Goal: Transaction & Acquisition: Book appointment/travel/reservation

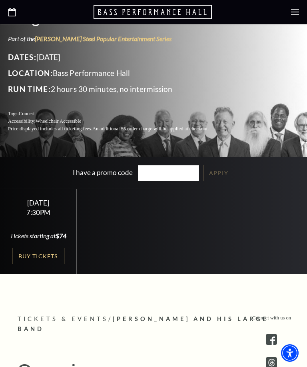
scroll to position [155, 0]
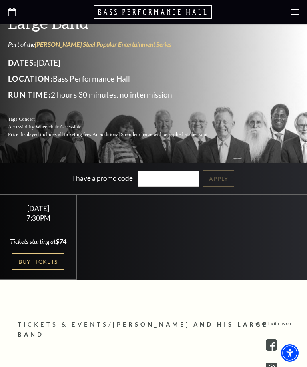
click at [48, 270] on link "Buy Tickets" at bounding box center [38, 262] width 52 height 16
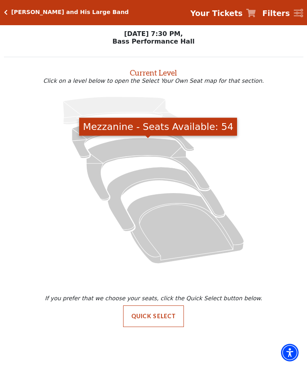
click at [133, 148] on icon "Mezzanine - Seats Available: 54" at bounding box center [147, 169] width 123 height 63
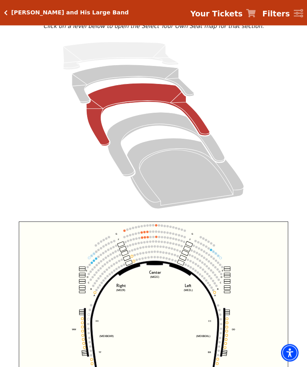
scroll to position [68, 0]
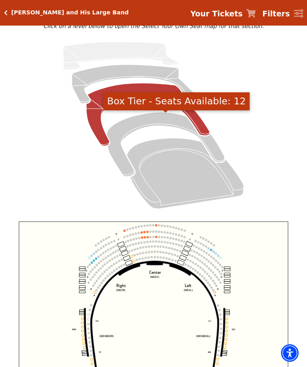
click at [146, 120] on icon "Box Tier - Seats Available: 12" at bounding box center [166, 144] width 118 height 64
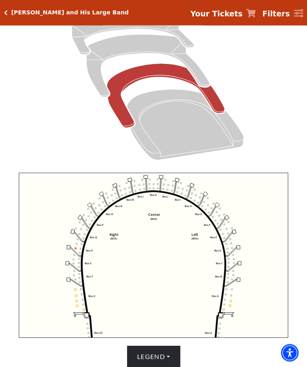
scroll to position [117, 0]
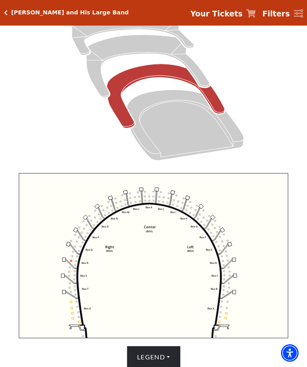
click at [283, 221] on icon "Left (BOX) Right (BOX) Center (BOX) Box ZZ Box U Box T Box S Box R Box Q Box P …" at bounding box center [154, 255] width 270 height 165
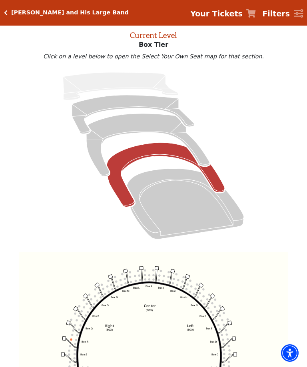
scroll to position [38, 0]
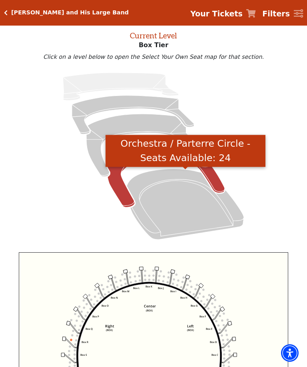
click at [179, 202] on icon "Orchestra / Parterre Circle - Seats Available: 24" at bounding box center [185, 204] width 117 height 71
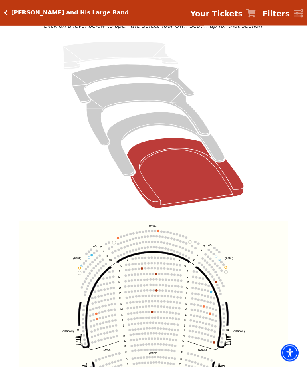
scroll to position [68, 0]
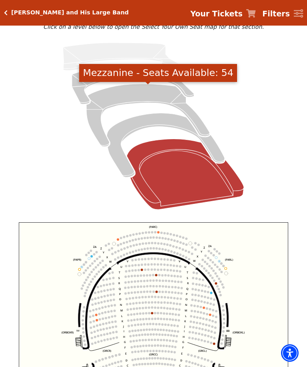
click at [140, 93] on icon "Mezzanine - Seats Available: 54" at bounding box center [147, 115] width 123 height 63
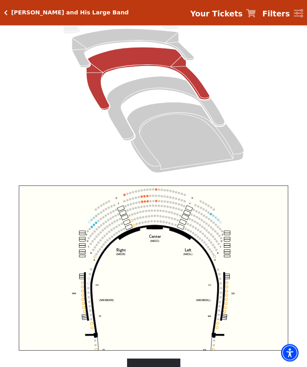
scroll to position [104, 0]
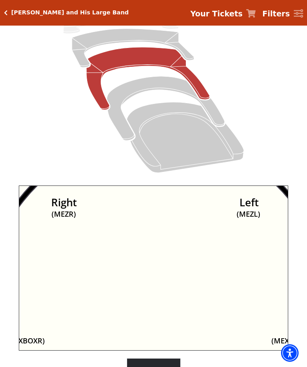
click at [191, 232] on icon "Center (MEZC) Right (MEZR) Left (MEZL) (MEXBOXR) (MEXBOXL) XX WW CC DD YY BB ZZ…" at bounding box center [154, 268] width 270 height 165
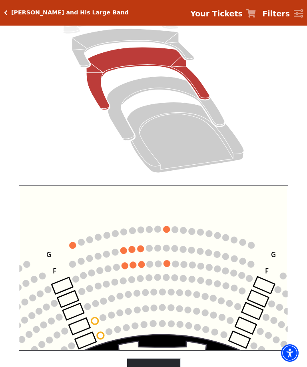
click at [124, 270] on circle at bounding box center [125, 266] width 7 height 7
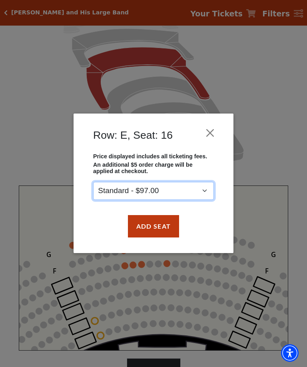
click at [206, 190] on select "Standard - $97.00" at bounding box center [153, 191] width 121 height 18
click at [160, 230] on button "Add Seat" at bounding box center [153, 226] width 51 height 22
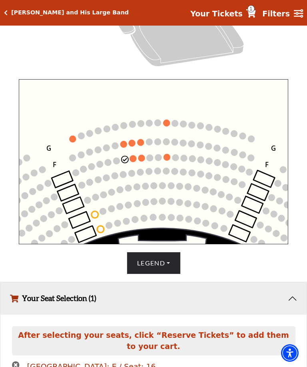
scroll to position [248, 0]
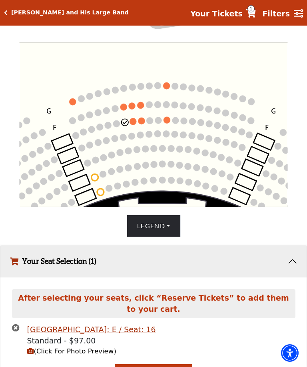
click at [134, 123] on circle at bounding box center [133, 121] width 7 height 7
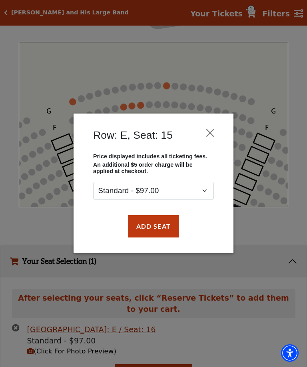
click at [158, 226] on button "Add Seat" at bounding box center [153, 226] width 51 height 22
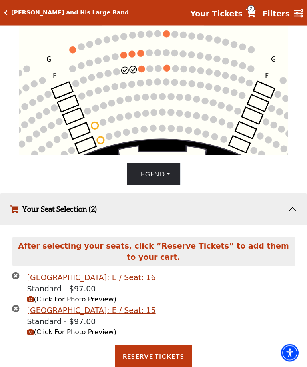
scroll to position [300, 0]
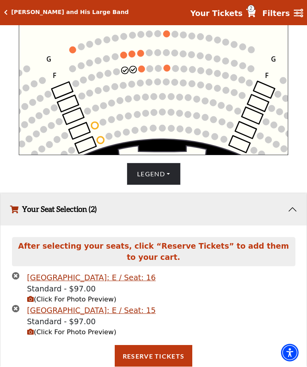
click at [96, 304] on span "(Click For Photo Preview)" at bounding box center [71, 300] width 89 height 8
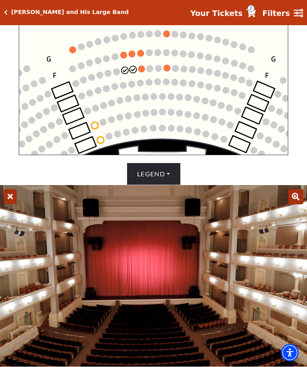
scroll to position [300, 0]
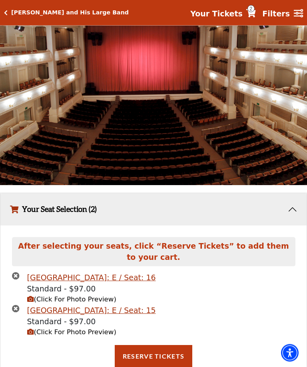
scroll to position [505, 0]
click at [152, 363] on button "Reserve Tickets" at bounding box center [154, 357] width 78 height 22
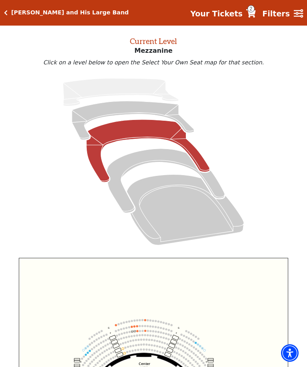
scroll to position [0, 0]
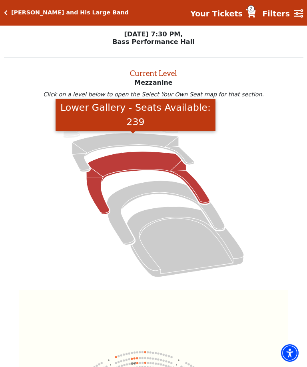
click at [125, 142] on icon "Lower Gallery - Seats Available: 239" at bounding box center [133, 152] width 122 height 39
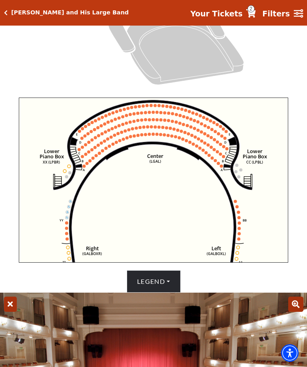
scroll to position [180, 0]
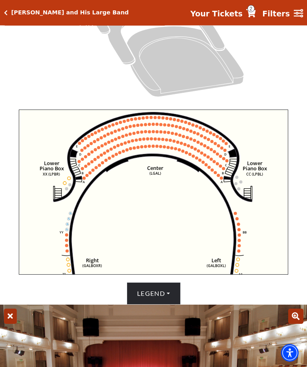
click at [144, 140] on circle at bounding box center [143, 139] width 3 height 3
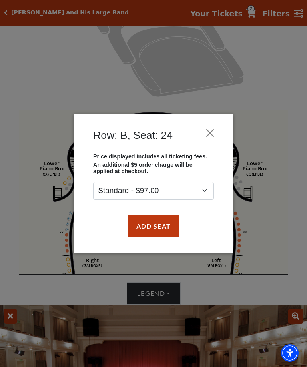
click at [152, 233] on button "Add Seat" at bounding box center [153, 226] width 51 height 22
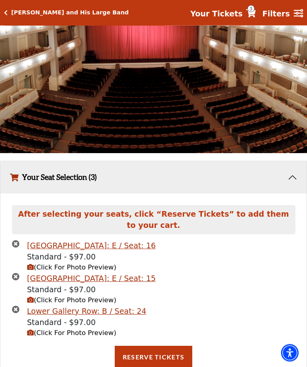
scroll to position [537, 0]
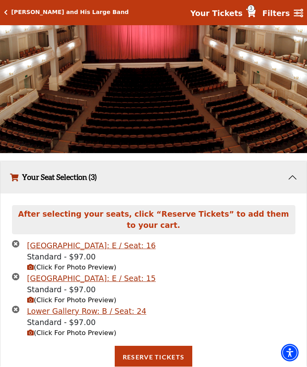
click at [19, 280] on icon "times-circle" at bounding box center [16, 277] width 8 height 8
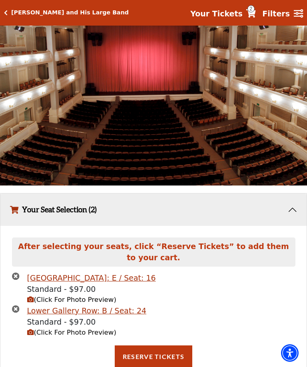
click at [12, 280] on icon "times-circle" at bounding box center [16, 277] width 8 height 8
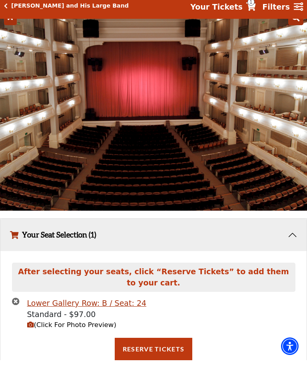
scroll to position [473, 0]
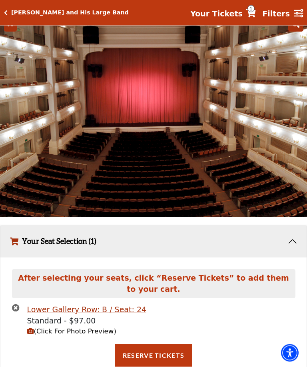
click at [91, 336] on span "(Click For Photo Preview)" at bounding box center [71, 332] width 89 height 8
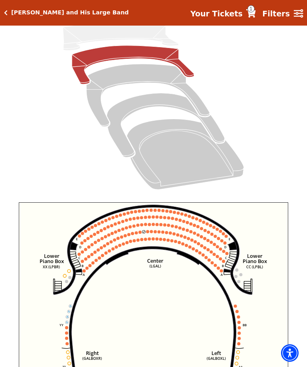
scroll to position [86, 0]
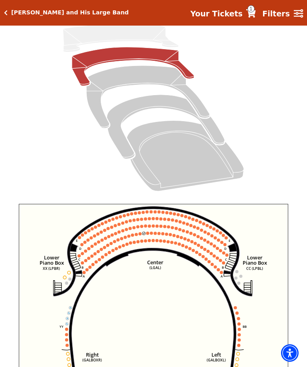
click at [148, 242] on circle at bounding box center [149, 240] width 3 height 3
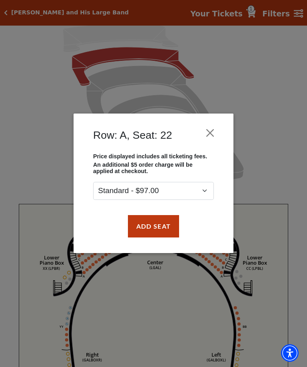
click at [164, 229] on button "Add Seat" at bounding box center [153, 226] width 51 height 22
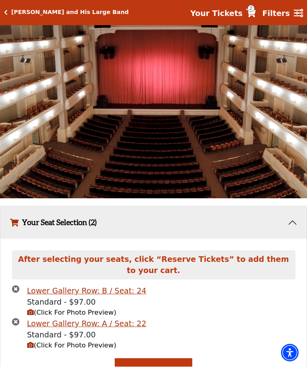
scroll to position [511, 0]
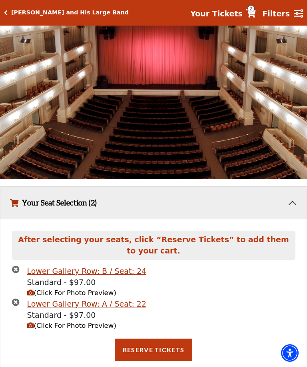
click at [17, 273] on icon "times-circle" at bounding box center [16, 270] width 8 height 8
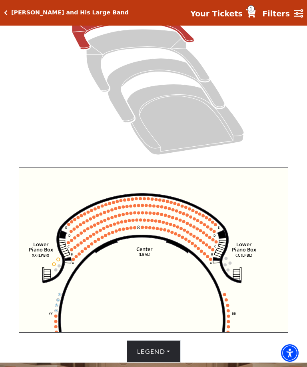
scroll to position [122, 0]
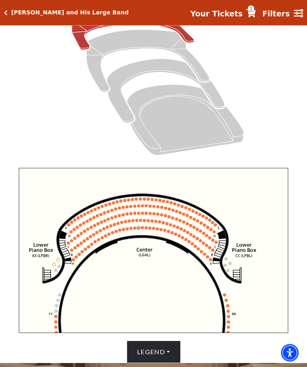
click at [142, 229] on circle at bounding box center [142, 228] width 3 height 3
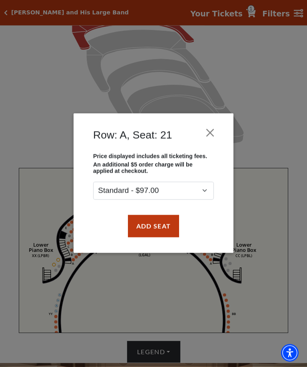
scroll to position [122, 0]
click at [166, 227] on button "Add Seat" at bounding box center [153, 226] width 51 height 22
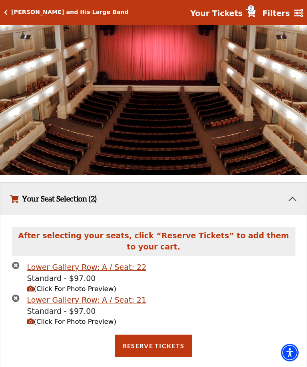
scroll to position [531, 0]
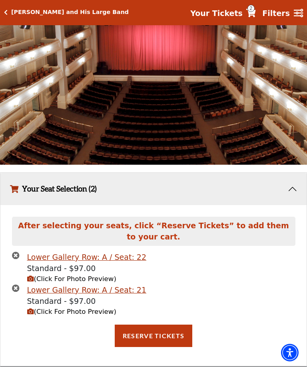
click at [164, 339] on button "Reserve Tickets" at bounding box center [154, 336] width 78 height 22
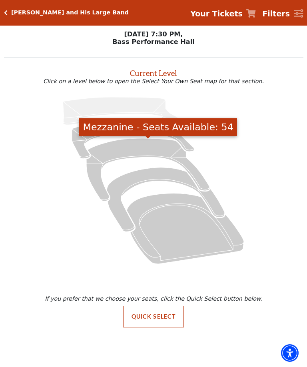
click at [144, 146] on icon "Mezzanine - Seats Available: 54" at bounding box center [147, 169] width 123 height 63
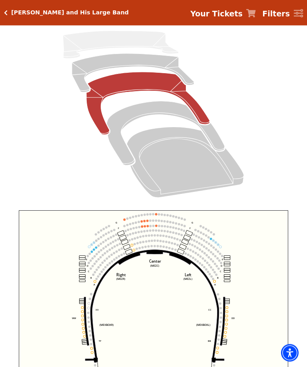
scroll to position [81, 0]
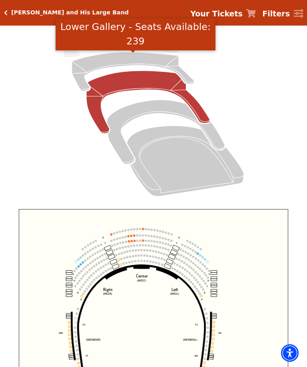
click at [121, 63] on icon "Lower Gallery - Seats Available: 239" at bounding box center [133, 71] width 122 height 39
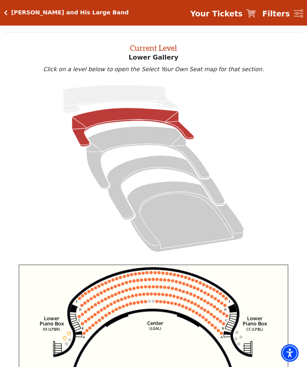
scroll to position [26, 0]
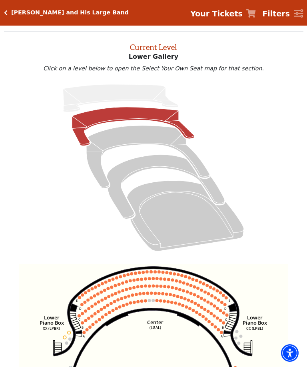
click at [110, 92] on icon "Upper Gallery - Seats Available: 0" at bounding box center [121, 98] width 116 height 28
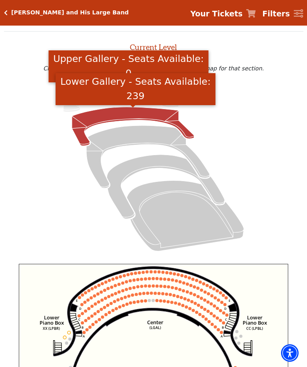
click at [126, 117] on icon "Lower Gallery - Seats Available: 239" at bounding box center [133, 126] width 122 height 39
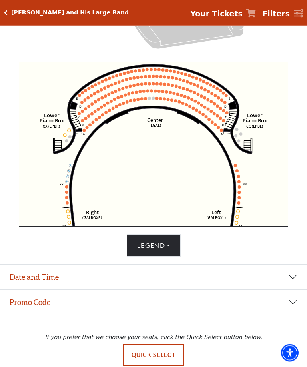
scroll to position [229, 0]
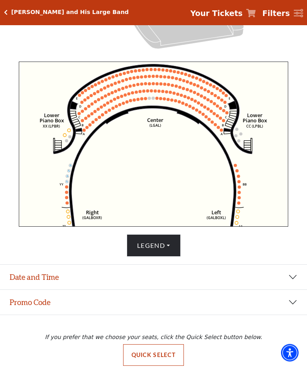
click at [294, 290] on button "Date and Time" at bounding box center [153, 277] width 307 height 25
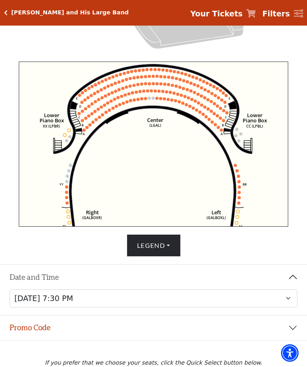
click at [296, 290] on button "Date and Time" at bounding box center [153, 277] width 307 height 25
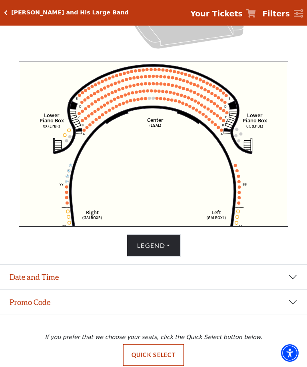
scroll to position [228, 0]
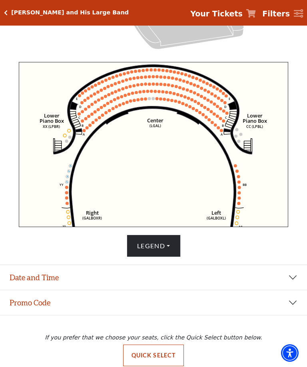
click at [297, 315] on button "Promo Code" at bounding box center [153, 303] width 307 height 25
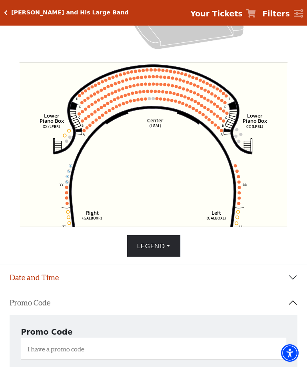
click at [296, 315] on button "Promo Code" at bounding box center [153, 303] width 307 height 25
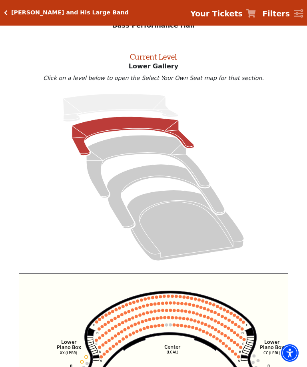
scroll to position [0, 0]
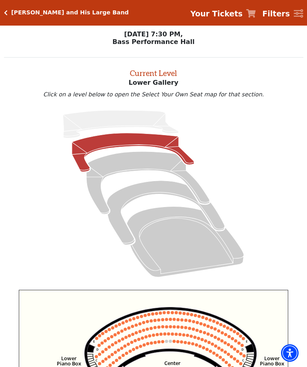
click at [256, 16] on icon "Your Tickets" at bounding box center [252, 13] width 10 height 8
click at [235, 19] on span "Your Tickets" at bounding box center [216, 14] width 52 height 12
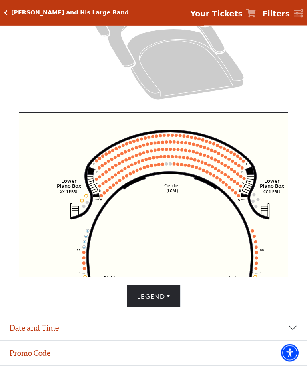
scroll to position [178, 0]
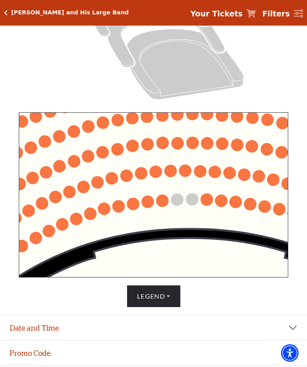
click at [190, 201] on circle at bounding box center [192, 200] width 12 height 12
click at [203, 199] on circle at bounding box center [207, 200] width 12 height 12
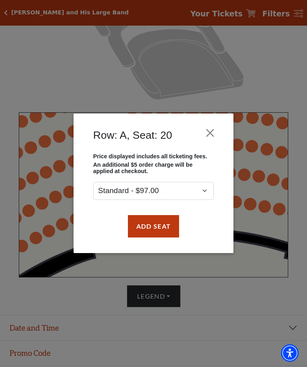
click at [165, 227] on button "Add Seat" at bounding box center [153, 226] width 51 height 22
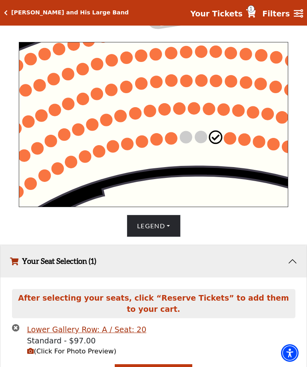
scroll to position [268, 0]
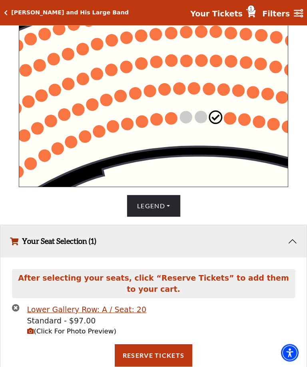
click at [154, 361] on button "Reserve Tickets" at bounding box center [154, 356] width 78 height 22
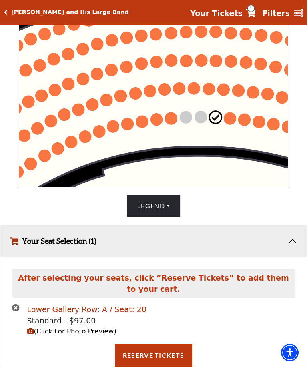
click at [253, 13] on icon "Your Tickets" at bounding box center [252, 13] width 10 height 8
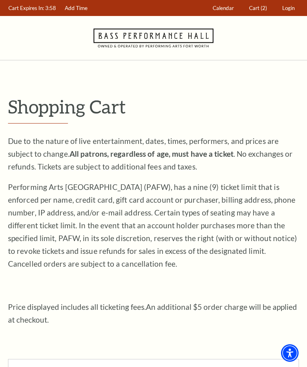
click at [253, 11] on span "Cart" at bounding box center [254, 8] width 10 height 6
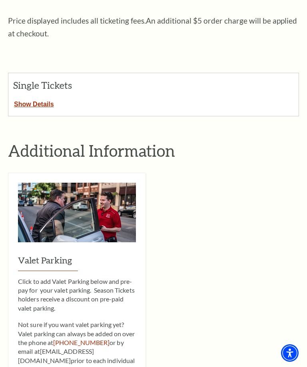
scroll to position [286, 0]
click at [40, 98] on button "Show Details" at bounding box center [33, 103] width 51 height 10
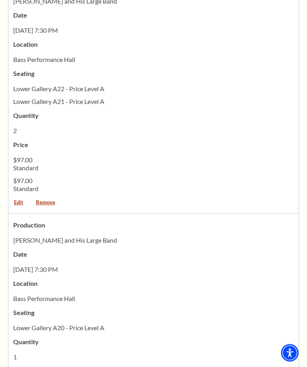
scroll to position [429, 0]
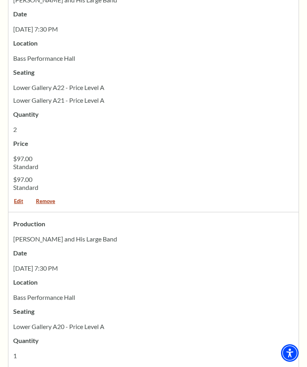
click at [44, 199] on link "Remove" at bounding box center [45, 204] width 30 height 11
click at [49, 199] on link "Remove" at bounding box center [45, 204] width 30 height 11
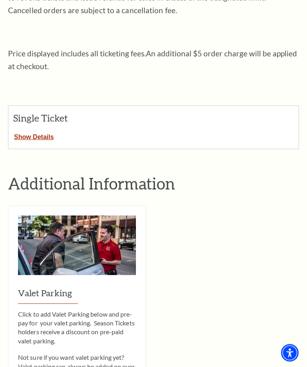
click at [41, 133] on button "Show Details" at bounding box center [33, 136] width 51 height 10
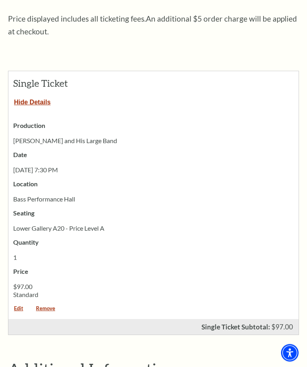
scroll to position [289, 0]
click at [43, 306] on link "Remove" at bounding box center [45, 311] width 30 height 11
